Goal: Task Accomplishment & Management: Complete application form

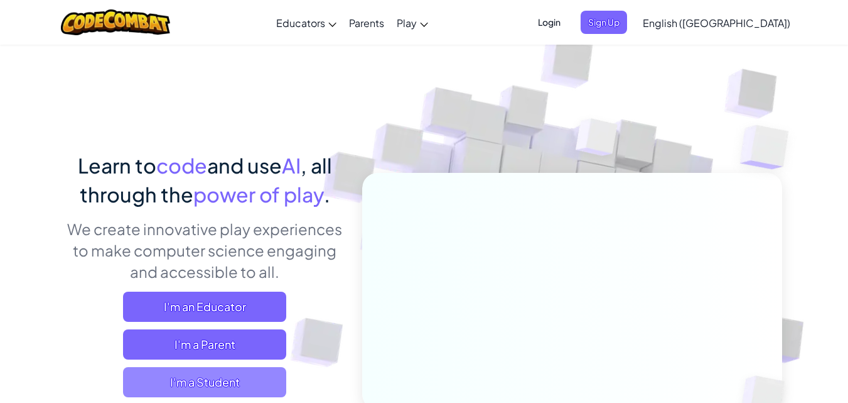
click at [206, 380] on span "I'm a Student" at bounding box center [204, 382] width 163 height 30
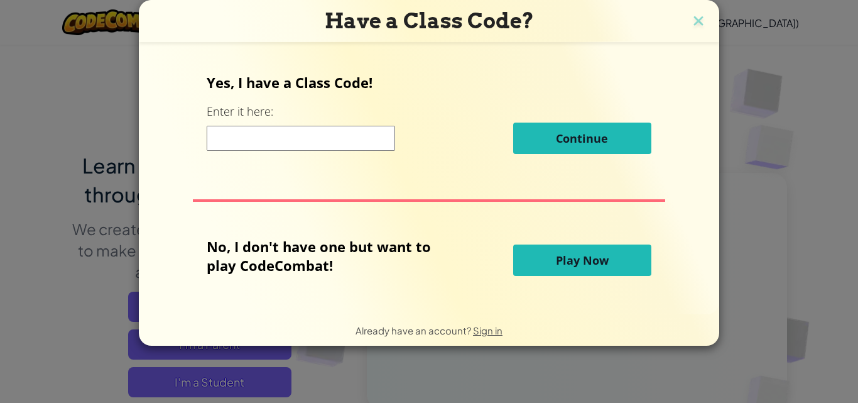
click at [328, 175] on div "Yes, I have a Class Code! Enter it here: Continue No, I don't have one but want…" at bounding box center [428, 178] width 555 height 246
click at [332, 149] on input at bounding box center [301, 138] width 188 height 25
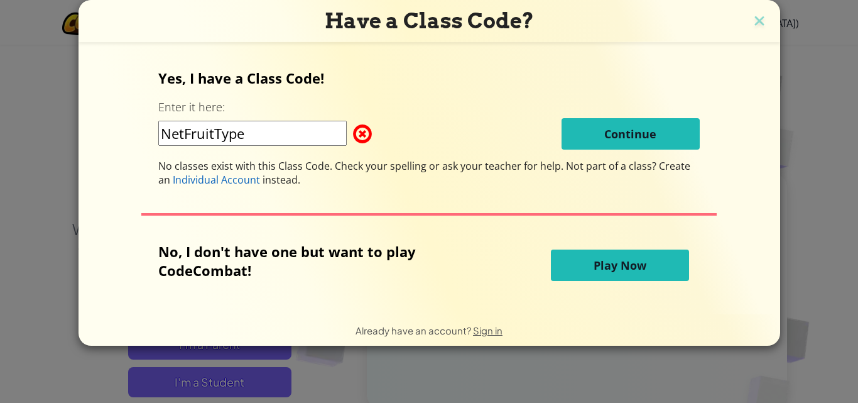
click at [604, 157] on div "Yes, I have a Class Code! Enter it here: NetFruitType Continue No classes exist…" at bounding box center [428, 127] width 541 height 118
click at [334, 133] on input "NetFruitType" at bounding box center [252, 133] width 188 height 25
type input "N"
type input "NetFruitType"
click at [757, 21] on img at bounding box center [759, 22] width 16 height 19
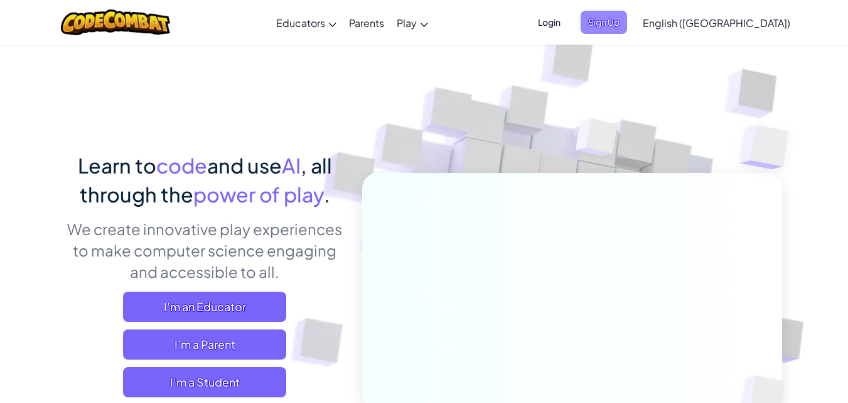
click at [627, 24] on span "Sign Up" at bounding box center [604, 22] width 46 height 23
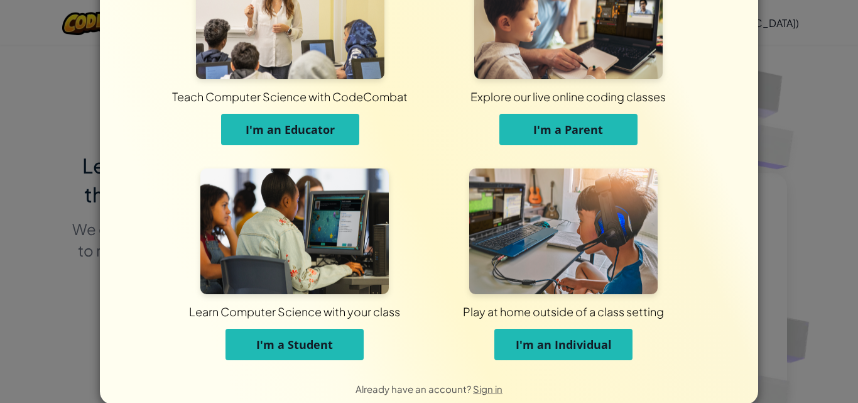
scroll to position [95, 0]
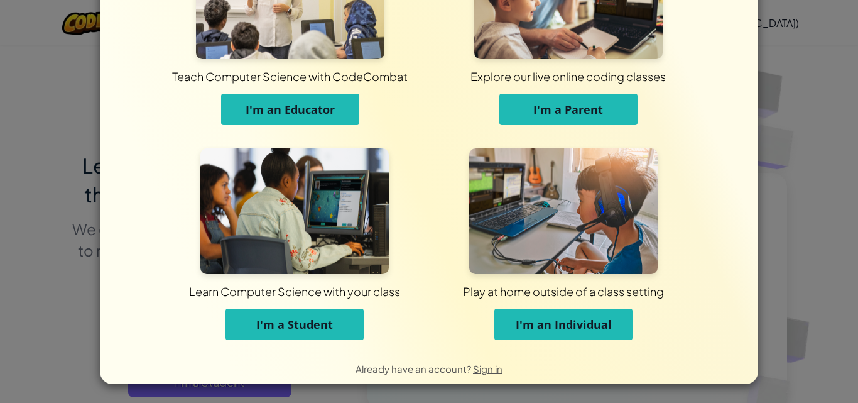
click at [343, 333] on button "I'm a Student" at bounding box center [294, 323] width 138 height 31
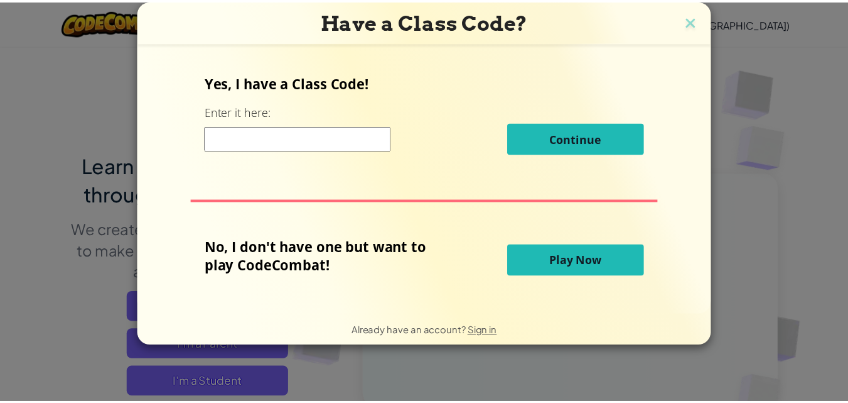
scroll to position [0, 0]
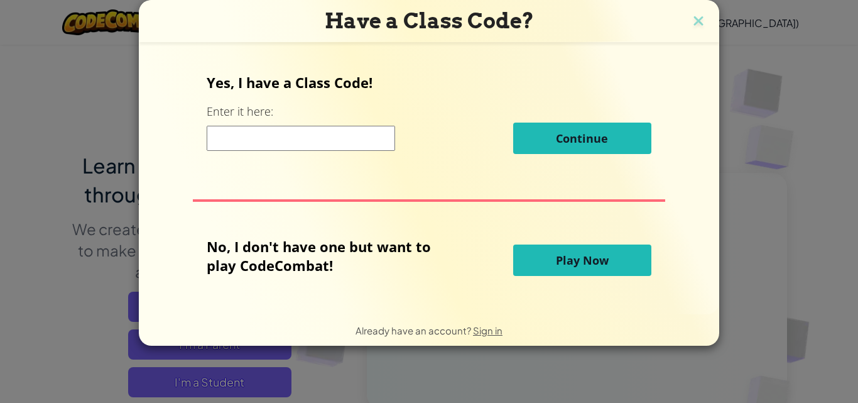
click at [336, 138] on input at bounding box center [301, 138] width 188 height 25
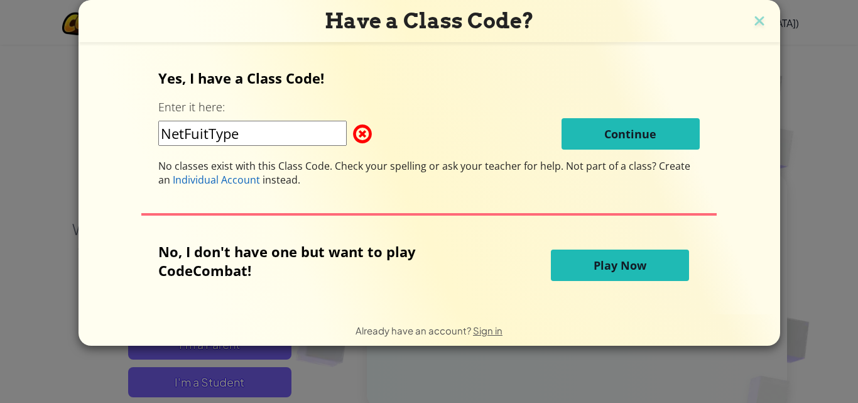
type input "NetFuitType"
click at [752, 14] on img at bounding box center [759, 22] width 16 height 19
